Goal: Transaction & Acquisition: Purchase product/service

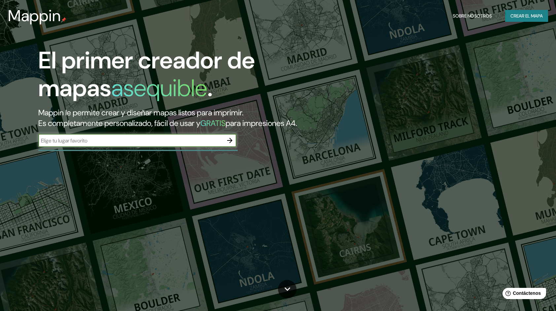
click at [150, 144] on input "text" at bounding box center [130, 141] width 185 height 8
type input "[GEOGRAPHIC_DATA]"
click at [231, 144] on icon "button" at bounding box center [230, 140] width 8 height 8
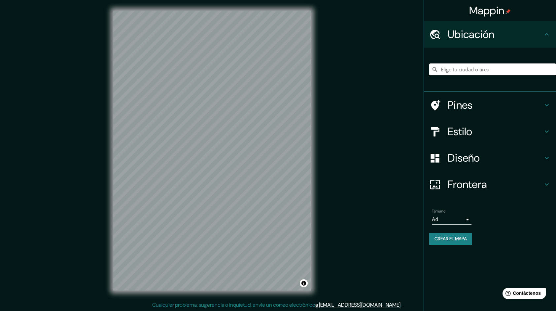
click at [492, 67] on input "Elige tu ciudad o área" at bounding box center [492, 69] width 127 height 12
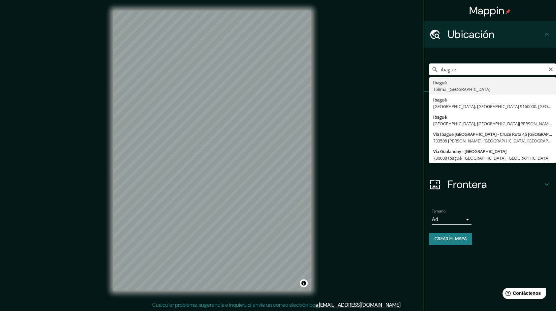
type input "Ibagué, [GEOGRAPHIC_DATA], [GEOGRAPHIC_DATA]"
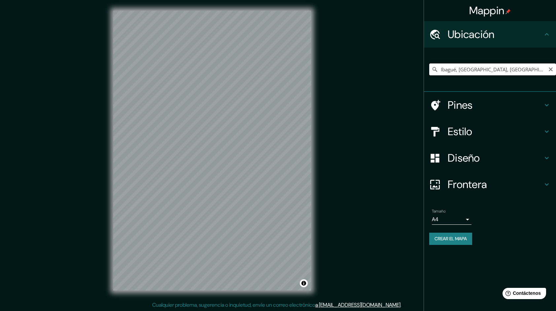
click at [459, 69] on input "Ibagué, [GEOGRAPHIC_DATA], [GEOGRAPHIC_DATA]" at bounding box center [492, 69] width 127 height 12
click at [507, 68] on input "Ibagué, [GEOGRAPHIC_DATA], [GEOGRAPHIC_DATA]" at bounding box center [492, 69] width 127 height 12
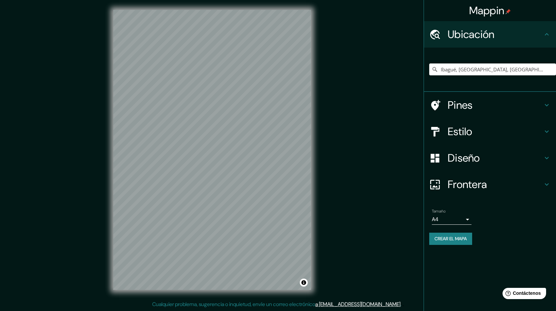
click at [546, 157] on icon at bounding box center [547, 158] width 8 height 8
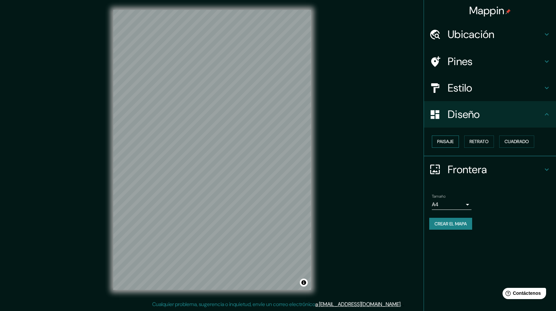
click at [453, 141] on font "Paisaje" at bounding box center [445, 141] width 17 height 8
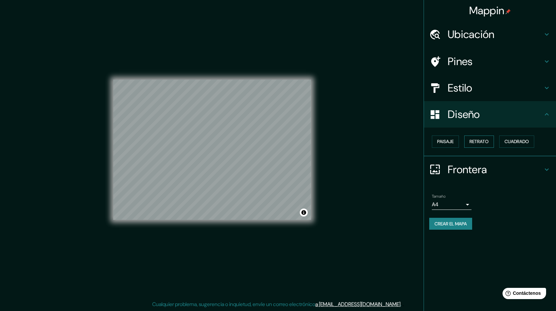
click at [480, 139] on font "Retrato" at bounding box center [478, 141] width 19 height 8
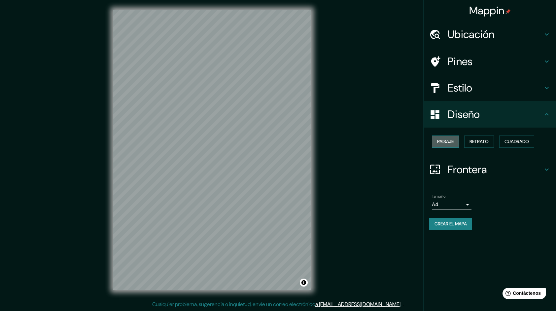
click at [453, 140] on font "Paisaje" at bounding box center [445, 141] width 17 height 8
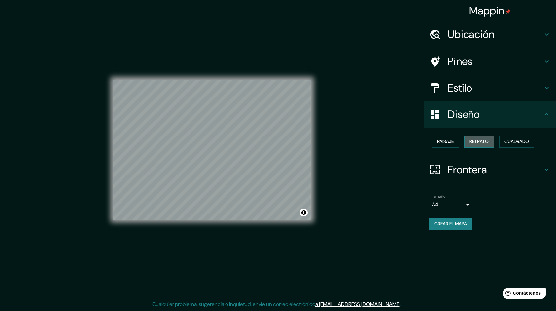
click at [478, 141] on font "Retrato" at bounding box center [478, 141] width 19 height 8
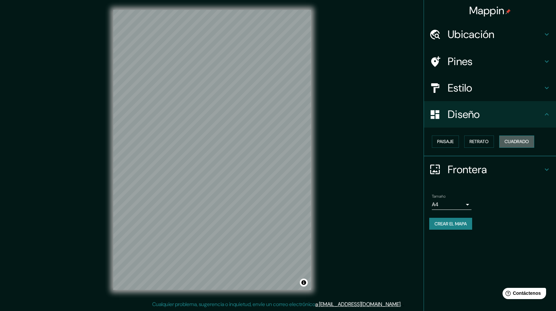
click at [519, 141] on font "Cuadrado" at bounding box center [516, 141] width 24 height 8
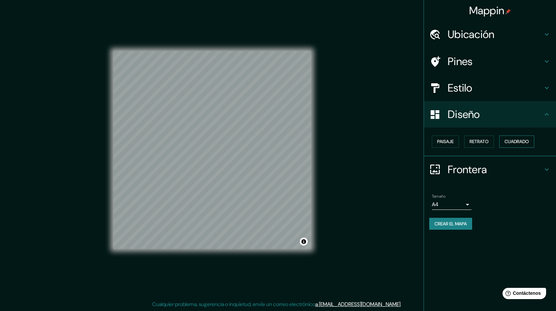
click at [519, 141] on font "Cuadrado" at bounding box center [516, 141] width 24 height 8
click at [448, 142] on font "Paisaje" at bounding box center [445, 141] width 17 height 8
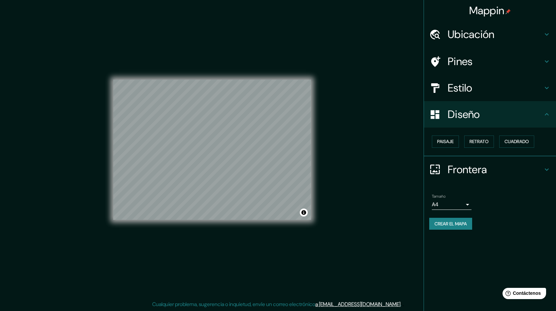
drag, startPoint x: 506, startPoint y: 95, endPoint x: 508, endPoint y: 90, distance: 4.6
click at [506, 93] on div "Estilo" at bounding box center [490, 88] width 132 height 26
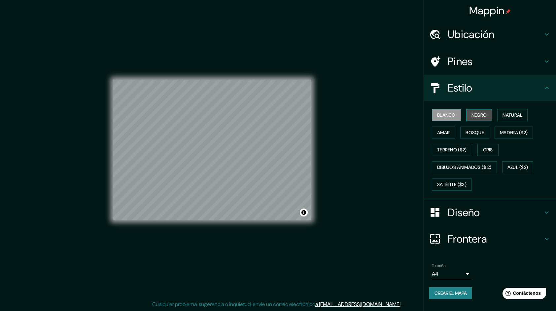
click at [482, 114] on font "Negro" at bounding box center [479, 115] width 16 height 8
click at [515, 115] on font "Natural" at bounding box center [512, 115] width 20 height 8
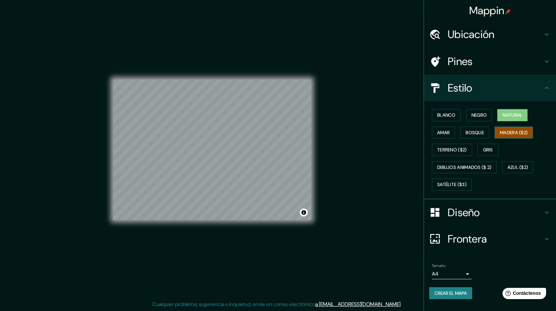
click at [504, 129] on font "Madera ($2)" at bounding box center [514, 132] width 28 height 8
click at [516, 117] on font "Natural" at bounding box center [512, 115] width 20 height 8
click at [474, 163] on font "Dibujos animados ($ 2)" at bounding box center [464, 167] width 54 height 8
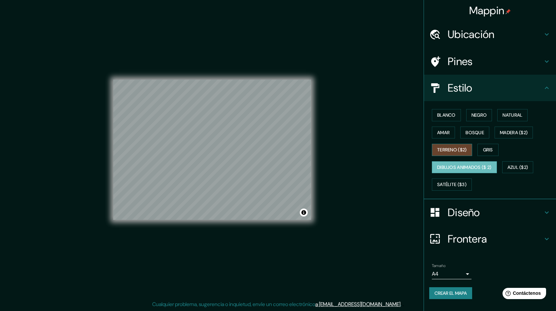
click at [453, 147] on font "Terreno ($2)" at bounding box center [452, 150] width 30 height 8
click at [483, 163] on font "Dibujos animados ($ 2)" at bounding box center [464, 167] width 54 height 8
click at [454, 179] on button "Satélite ($3)" at bounding box center [452, 184] width 40 height 12
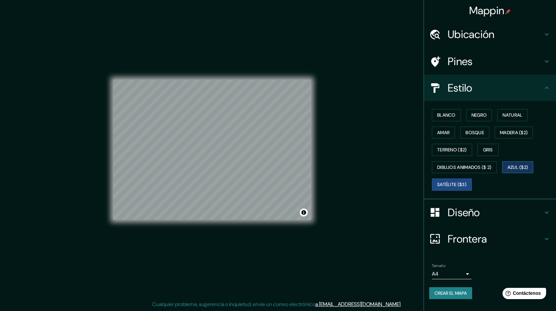
click at [526, 167] on font "Azul ($2)" at bounding box center [517, 167] width 21 height 8
click at [449, 134] on font "Amar" at bounding box center [443, 132] width 13 height 8
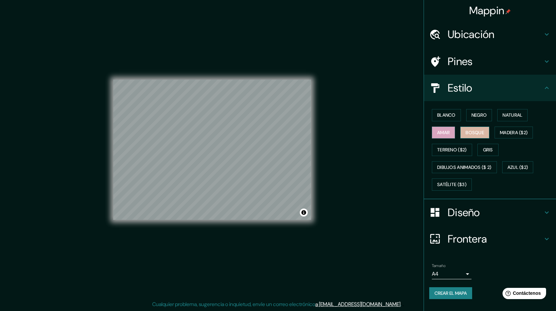
click at [471, 130] on font "Bosque" at bounding box center [474, 132] width 18 height 8
click at [477, 112] on font "Negro" at bounding box center [479, 115] width 16 height 8
click at [440, 113] on font "Blanco" at bounding box center [446, 115] width 18 height 8
click at [474, 109] on button "Negro" at bounding box center [479, 115] width 26 height 12
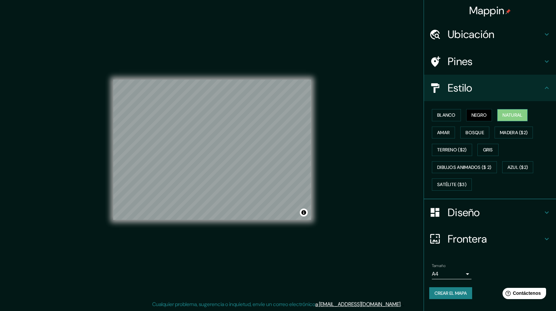
click at [510, 115] on font "Natural" at bounding box center [512, 115] width 20 height 8
click at [484, 59] on h4 "Pines" at bounding box center [495, 61] width 95 height 13
